Goal: Navigation & Orientation: Find specific page/section

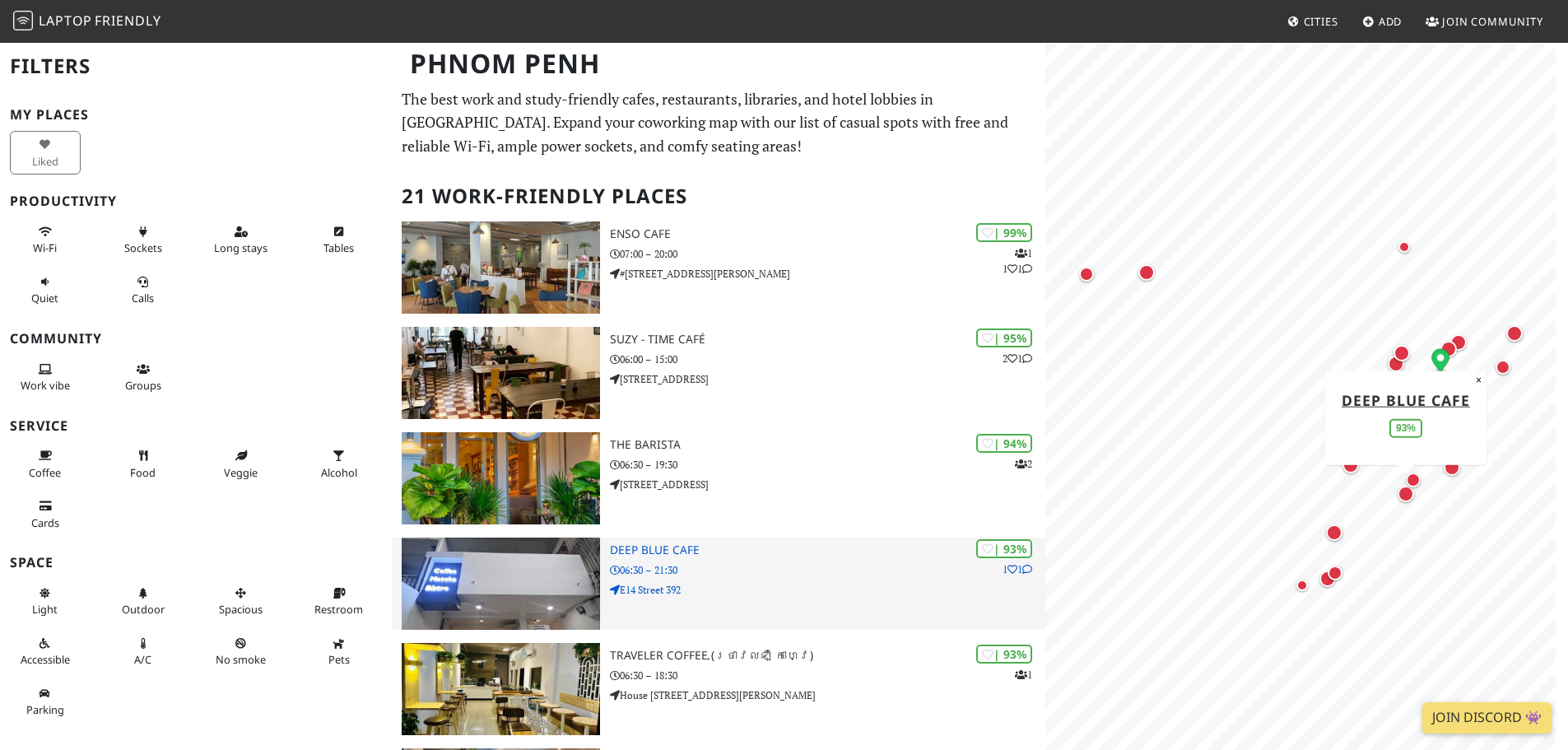
click at [489, 556] on img at bounding box center [501, 584] width 198 height 92
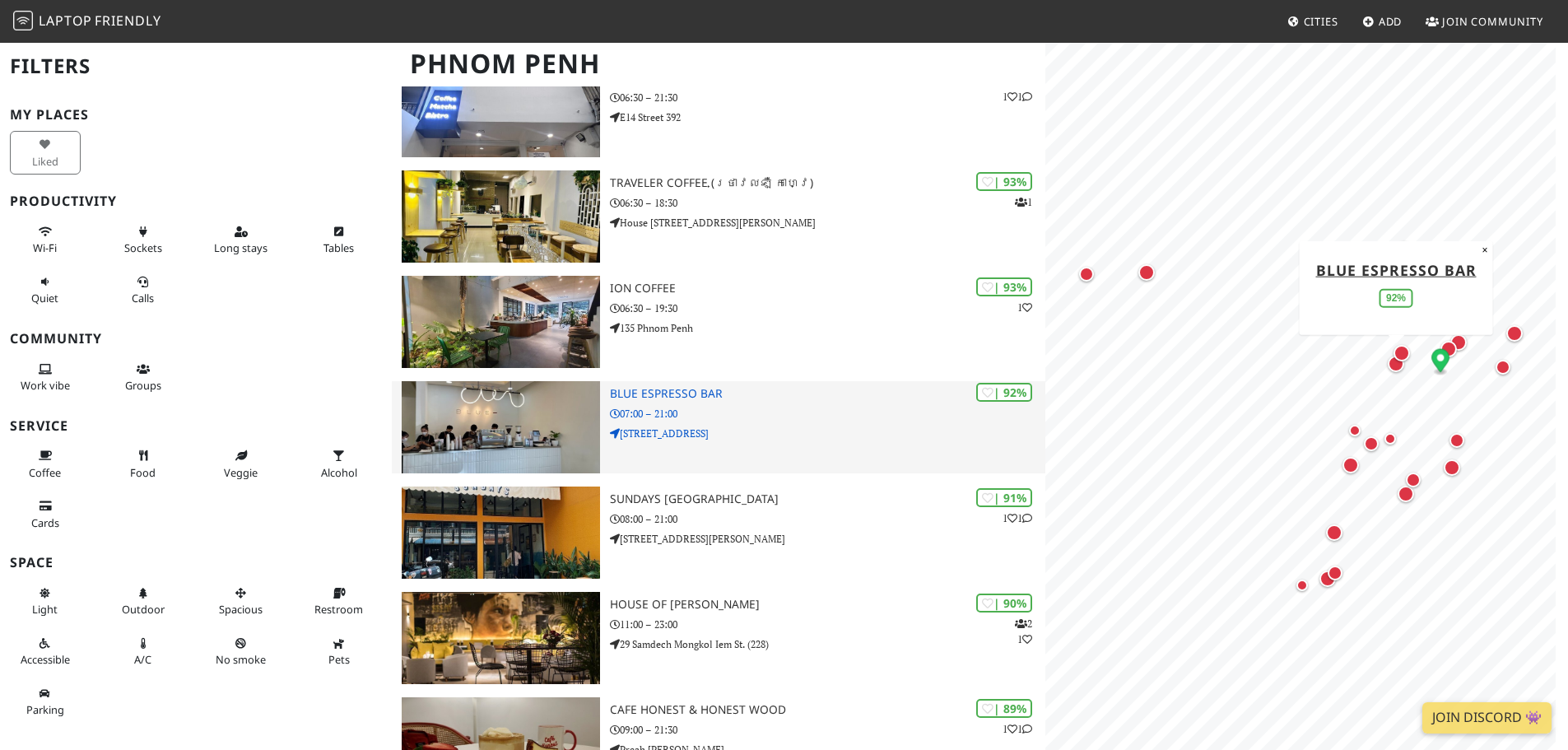
scroll to position [391, 0]
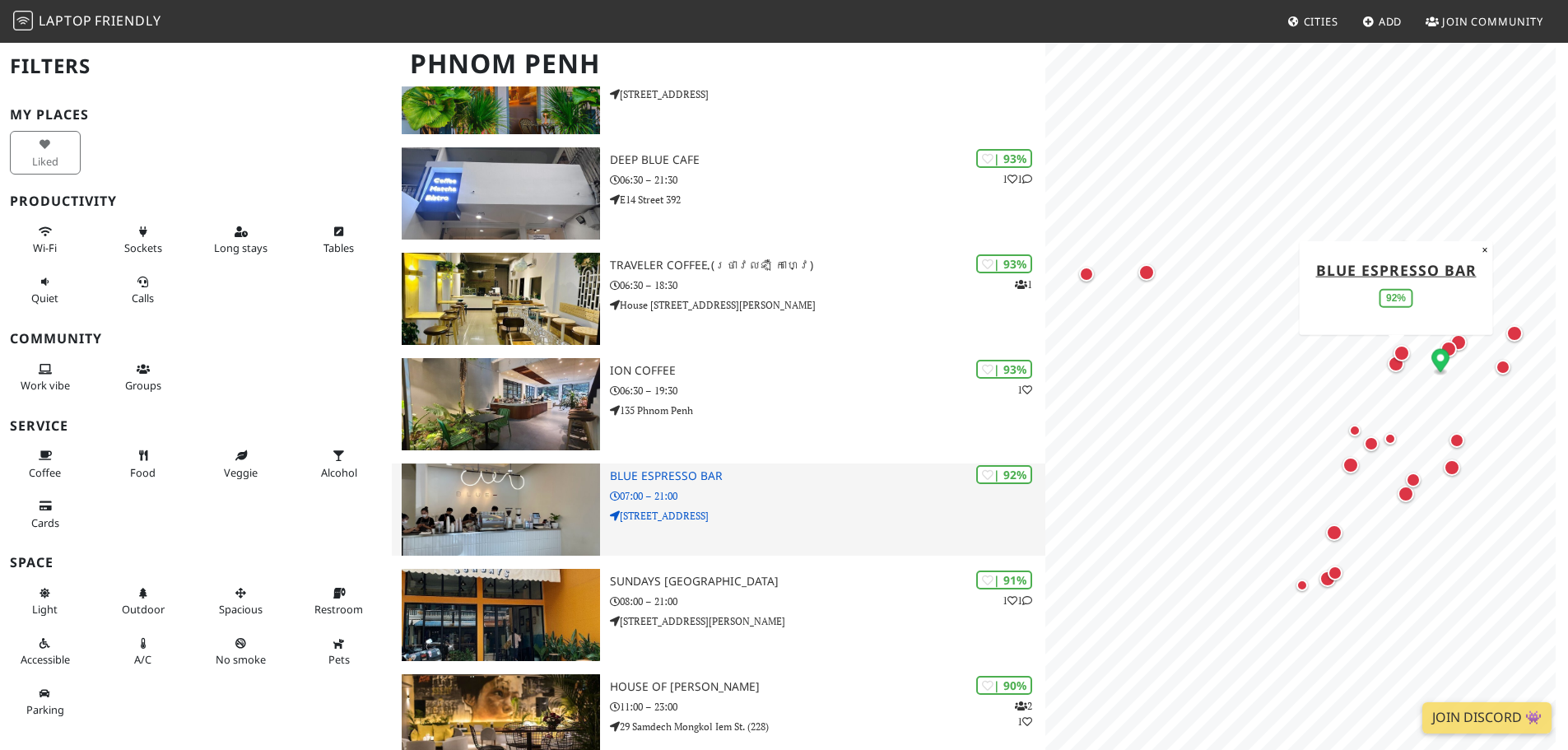
click at [527, 508] on img at bounding box center [501, 510] width 198 height 92
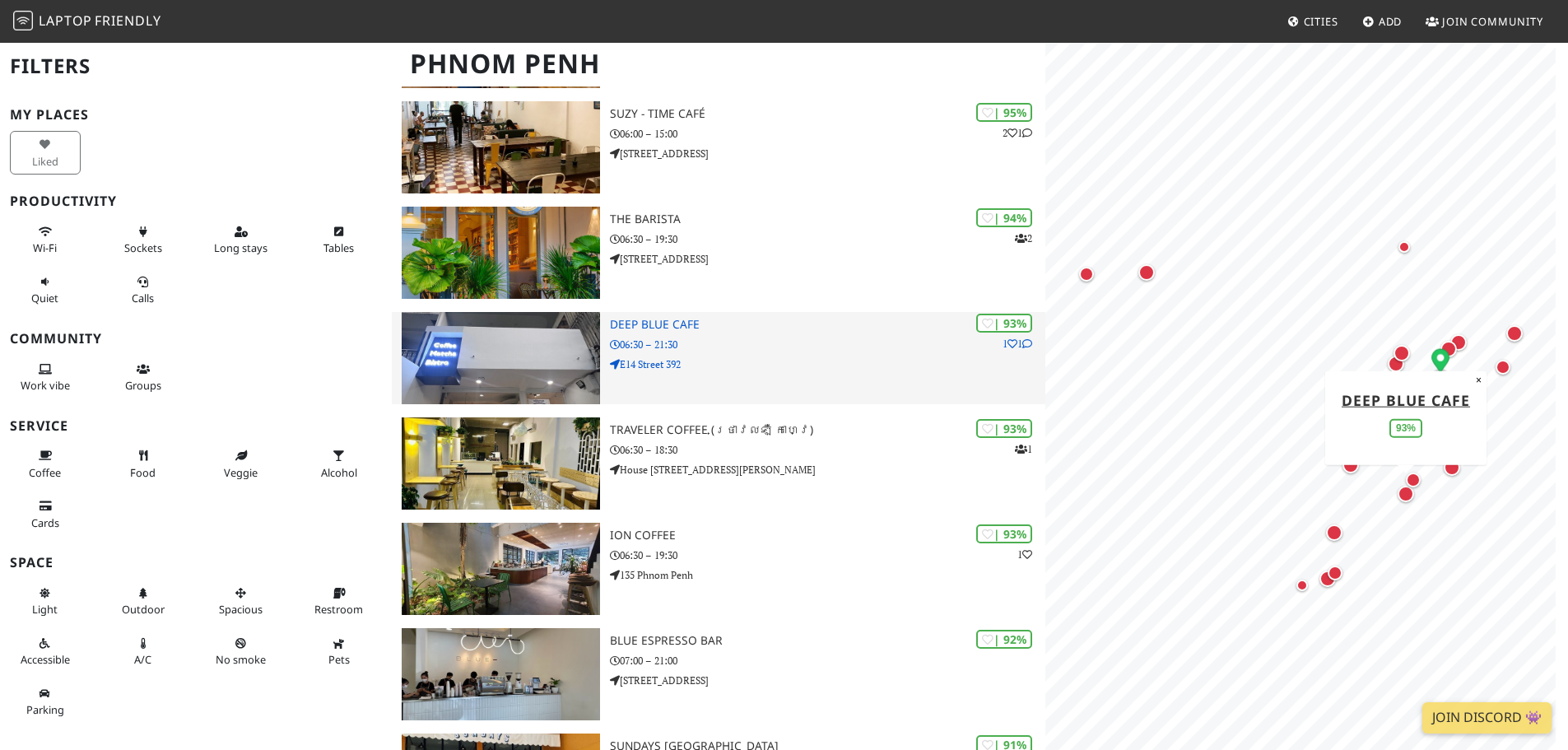
scroll to position [61, 0]
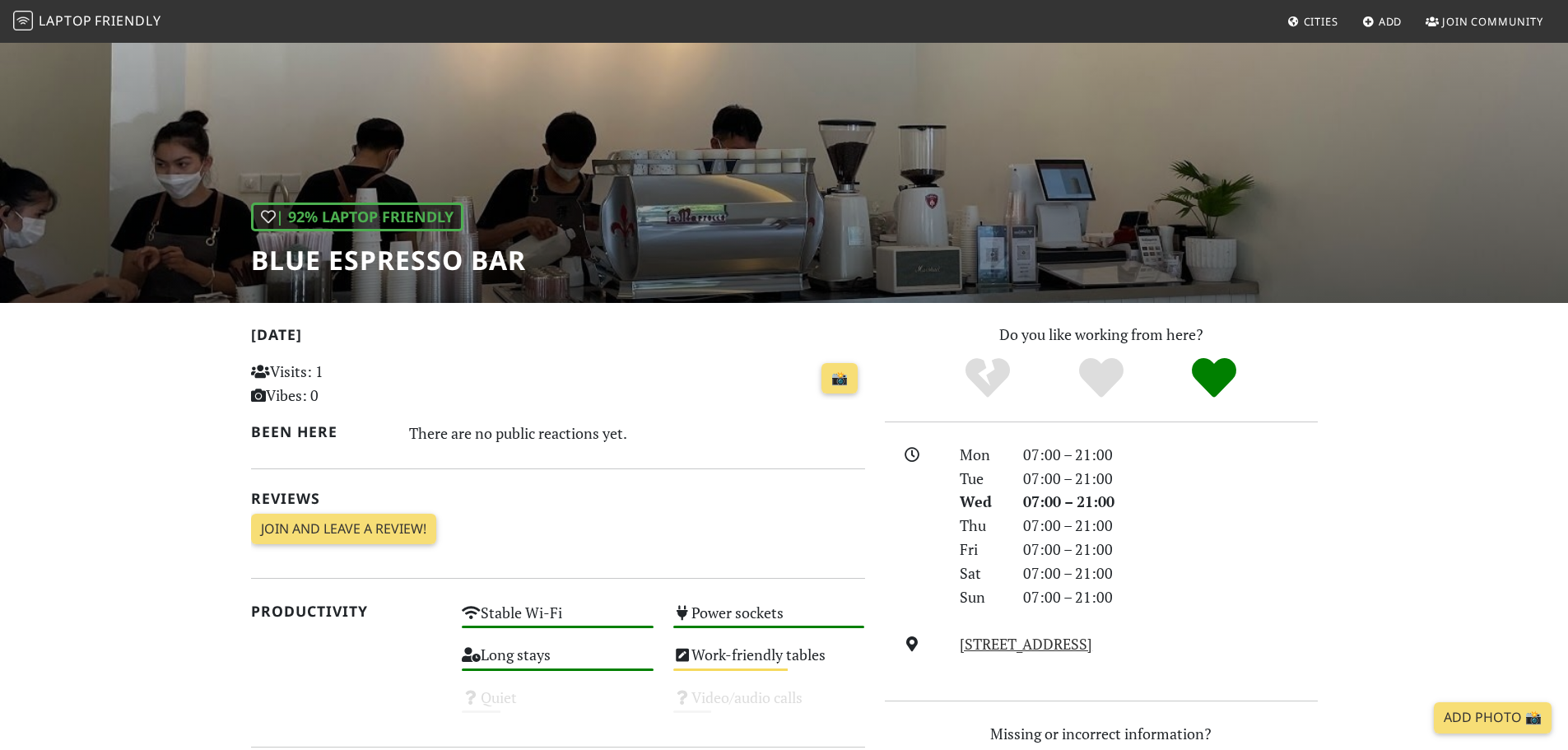
scroll to position [64, 0]
